Goal: Information Seeking & Learning: Learn about a topic

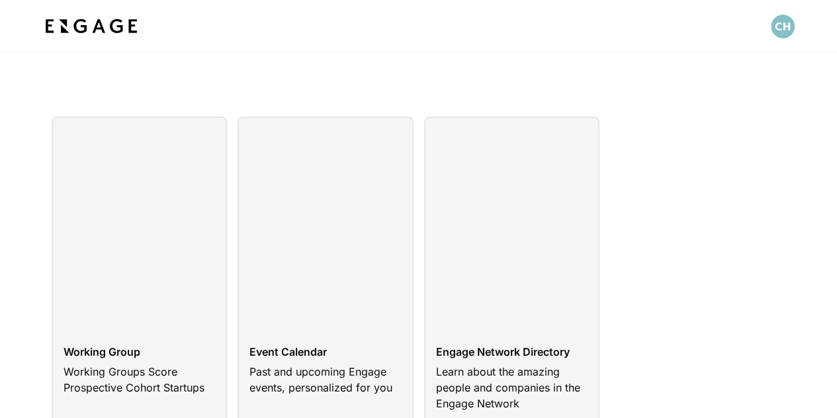
scroll to position [66, 0]
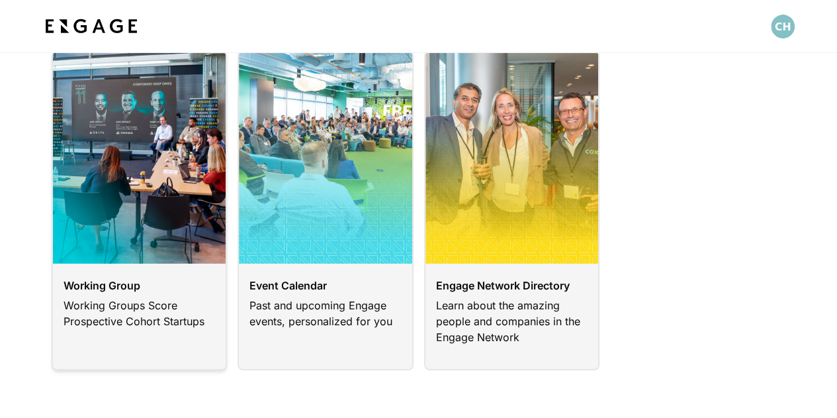
click at [139, 246] on link at bounding box center [140, 210] width 176 height 320
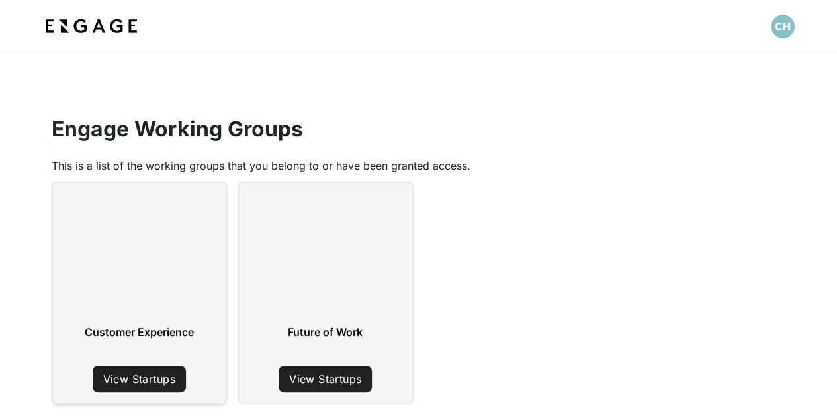
scroll to position [66, 0]
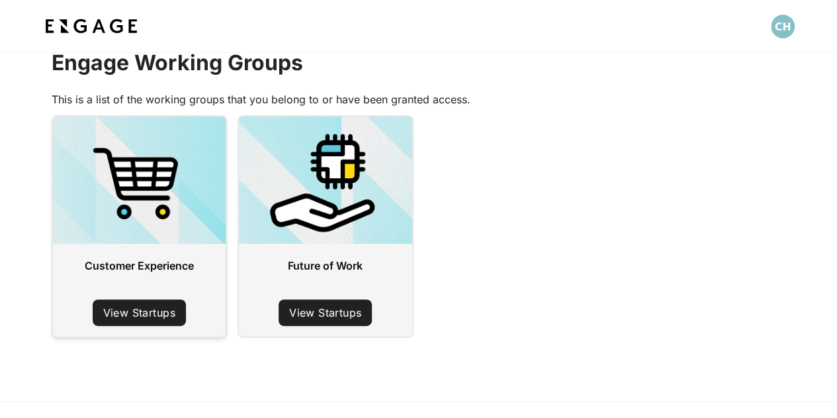
click at [163, 306] on link "View Startups" at bounding box center [139, 312] width 93 height 26
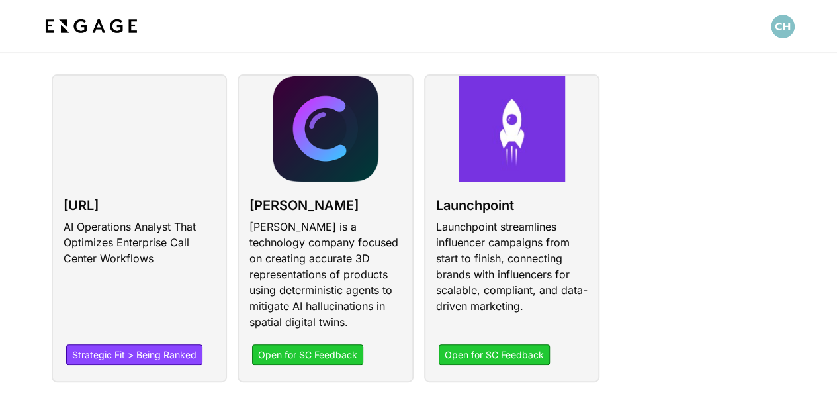
scroll to position [185, 0]
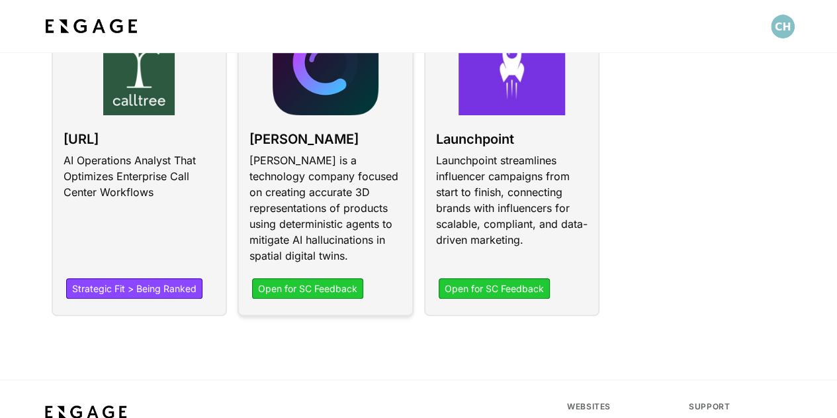
click at [310, 290] on link at bounding box center [326, 162] width 176 height 308
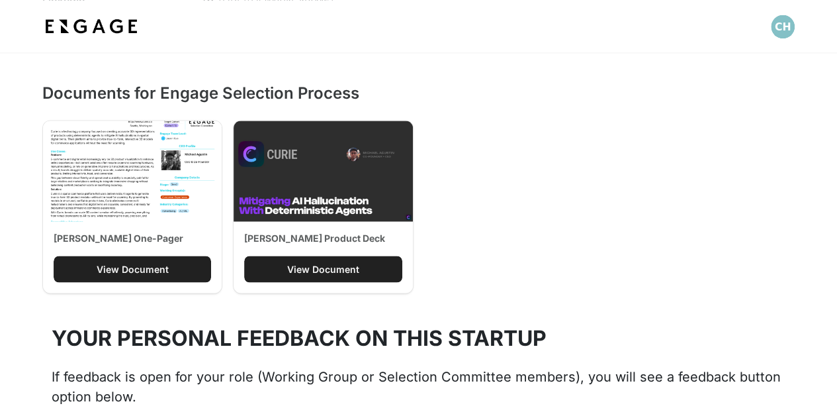
scroll to position [1125, 0]
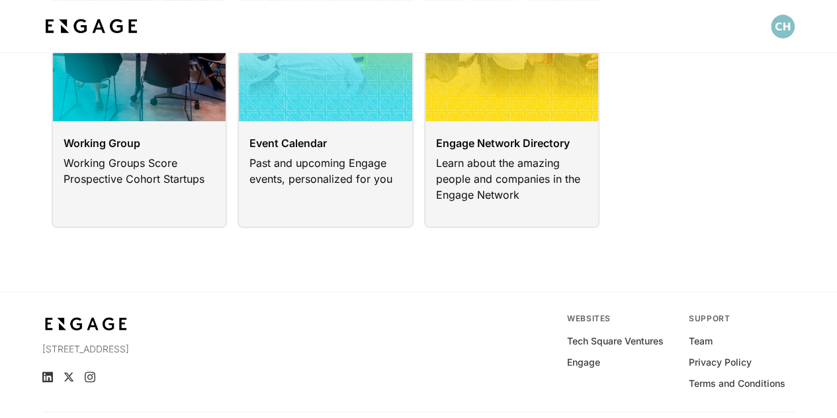
scroll to position [209, 0]
click at [142, 142] on link at bounding box center [140, 67] width 176 height 320
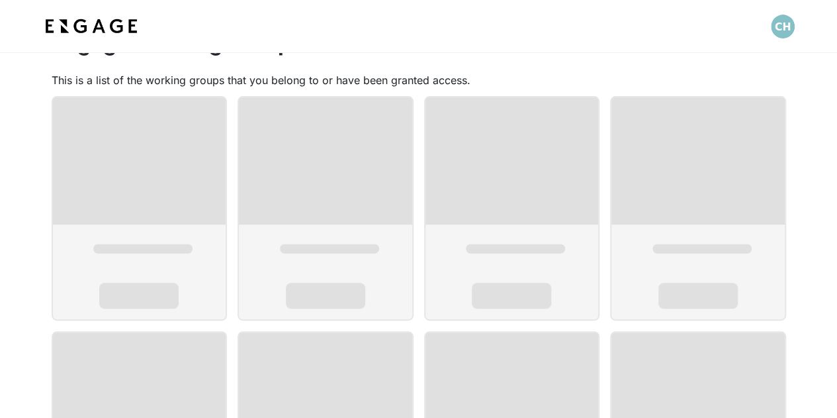
scroll to position [179, 0]
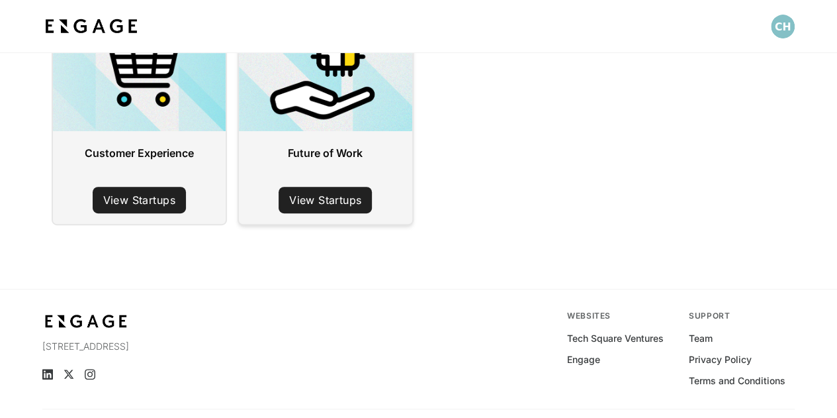
click at [337, 201] on link "View Startups" at bounding box center [325, 200] width 93 height 26
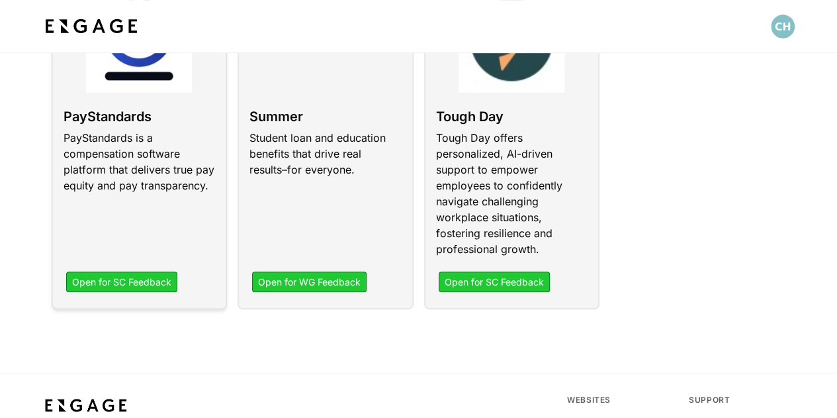
scroll to position [330, 0]
